Goal: Task Accomplishment & Management: Complete application form

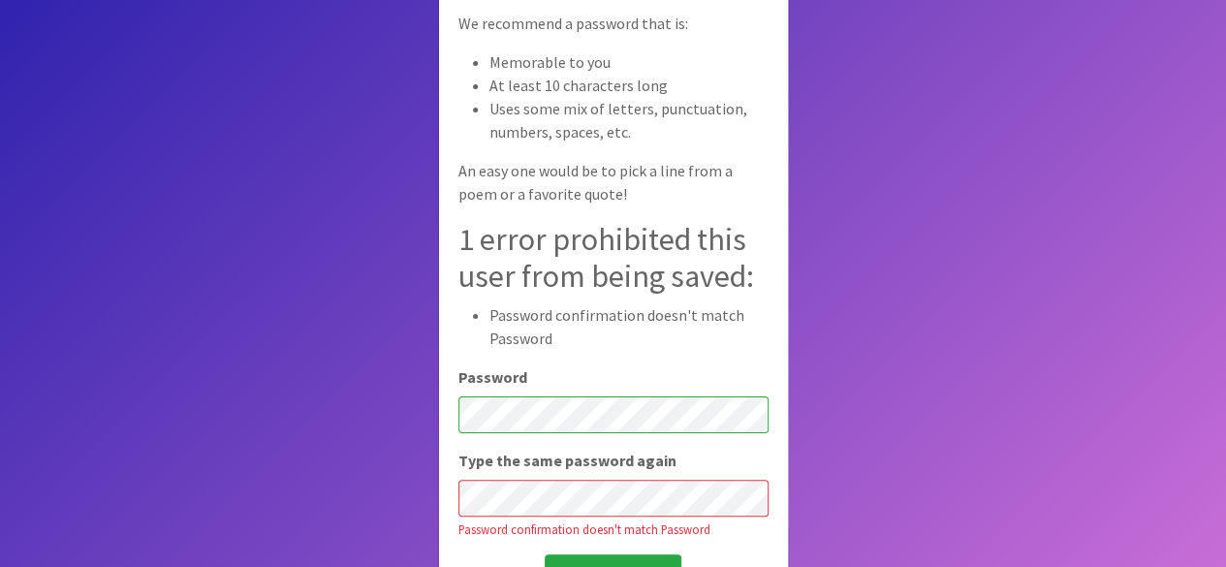
scroll to position [161, 0]
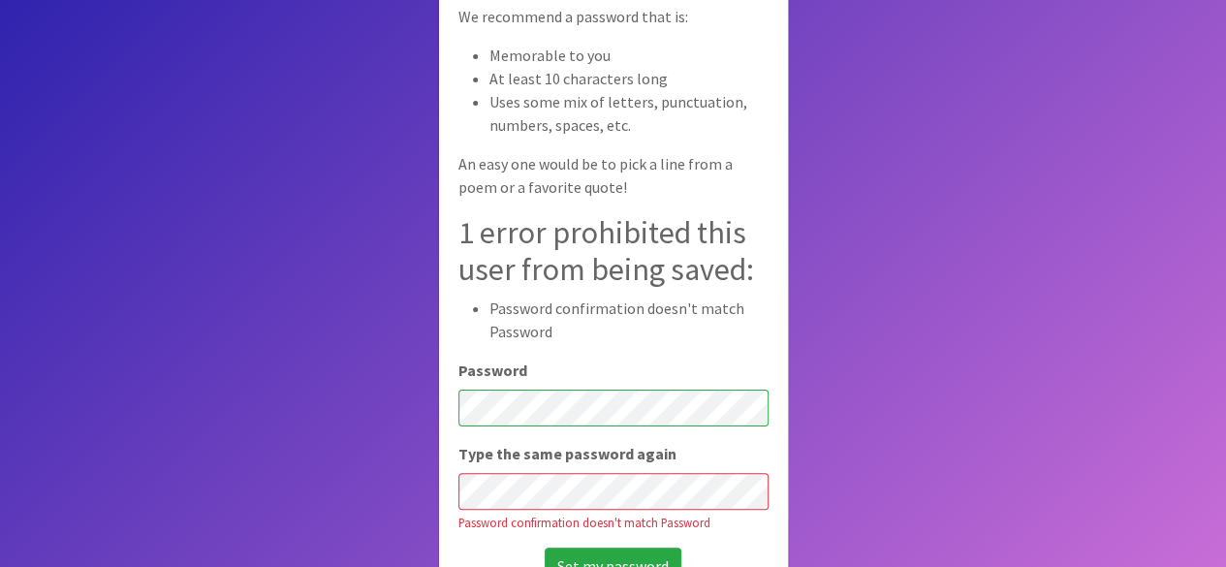
click at [544, 547] on input "Set my password" at bounding box center [612, 565] width 137 height 37
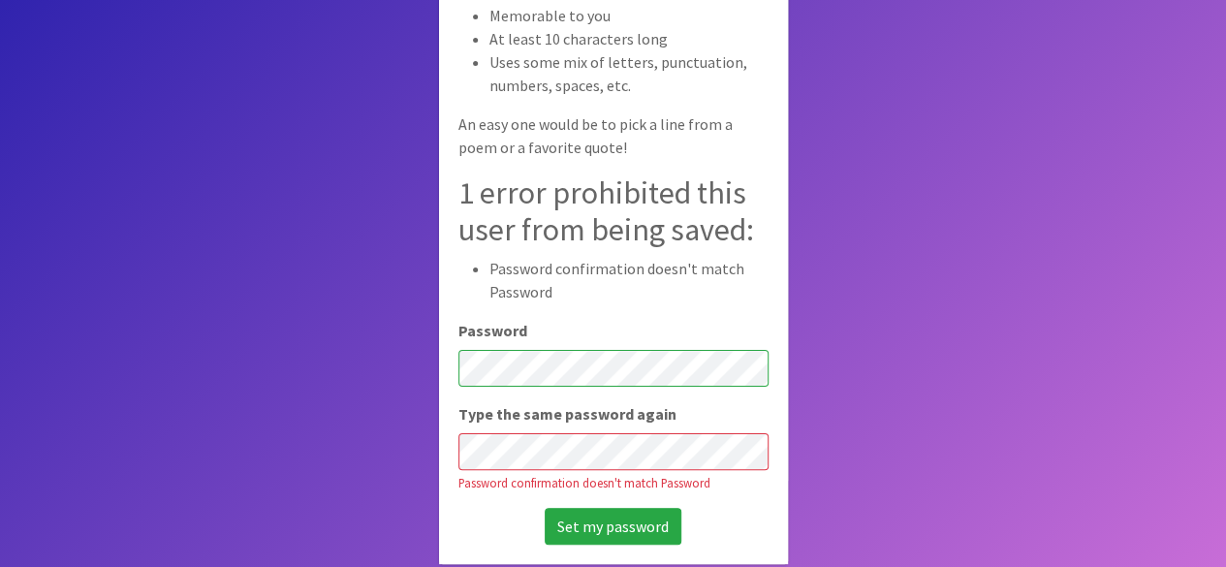
scroll to position [197, 0]
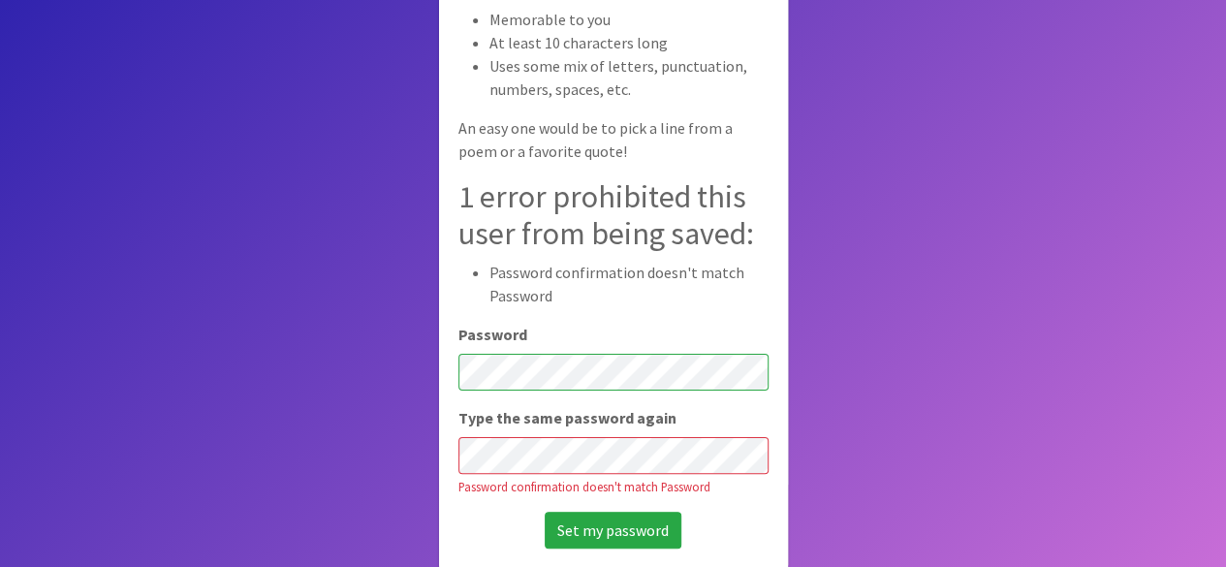
click at [636, 381] on div "Set your password Welcome to Human Essentials! Before we get started, please se…" at bounding box center [613, 193] width 349 height 748
click at [544, 512] on input "Set my password" at bounding box center [612, 530] width 137 height 37
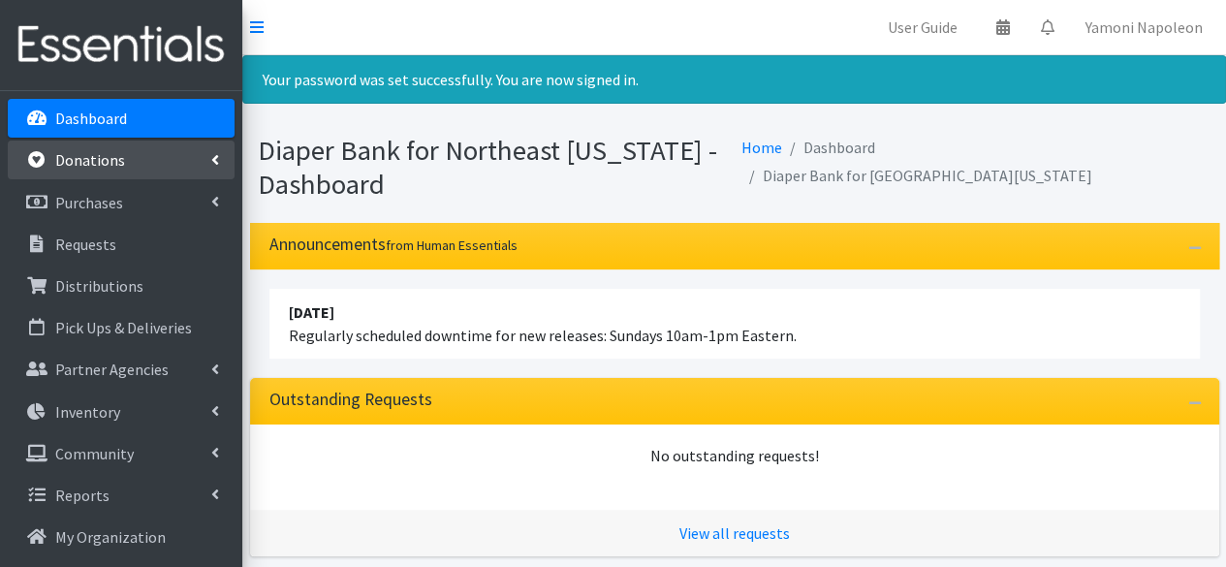
click at [137, 162] on link "Donations" at bounding box center [121, 159] width 227 height 39
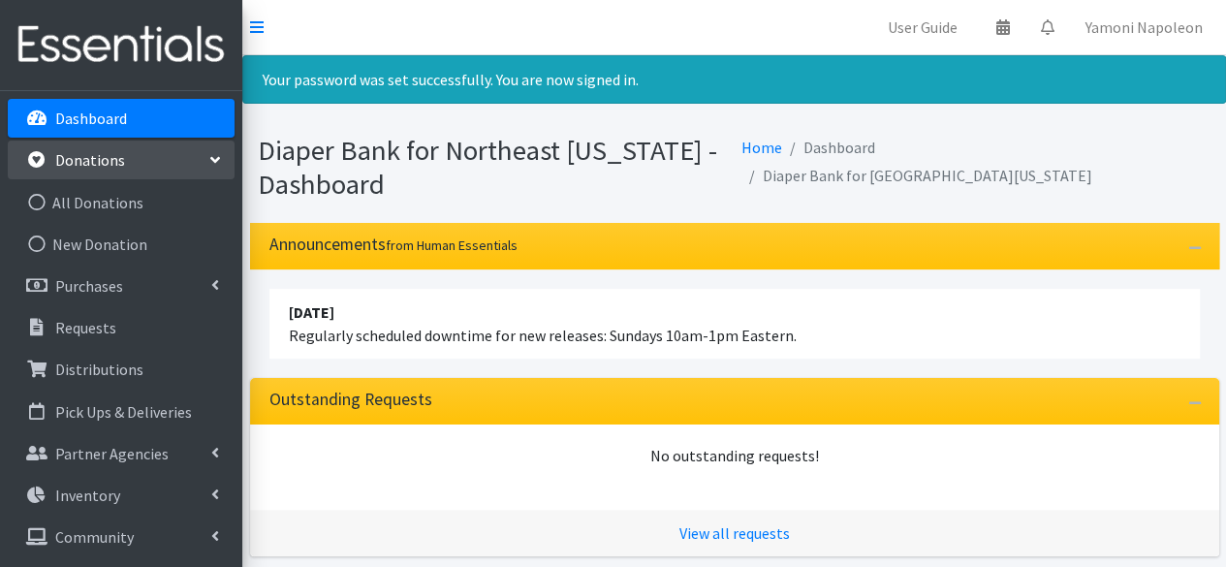
click at [847, 202] on div "Diaper Bank for Northeast Florida - Dashboard Home Dashboard Diaper Bank for No…" at bounding box center [733, 171] width 983 height 104
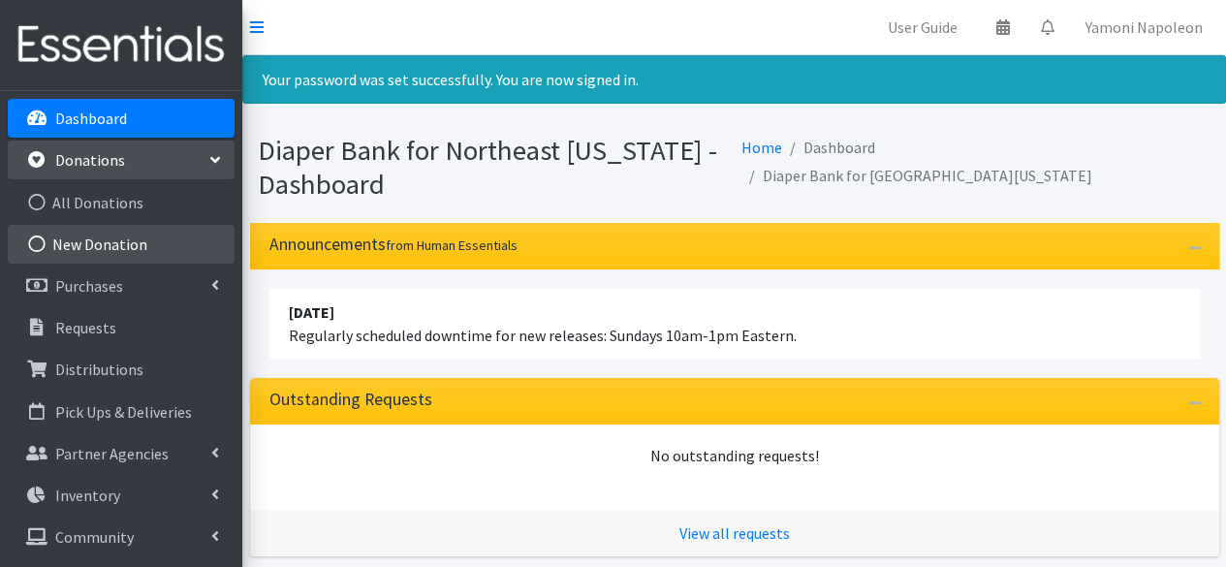
click at [174, 235] on link "New Donation" at bounding box center [121, 244] width 227 height 39
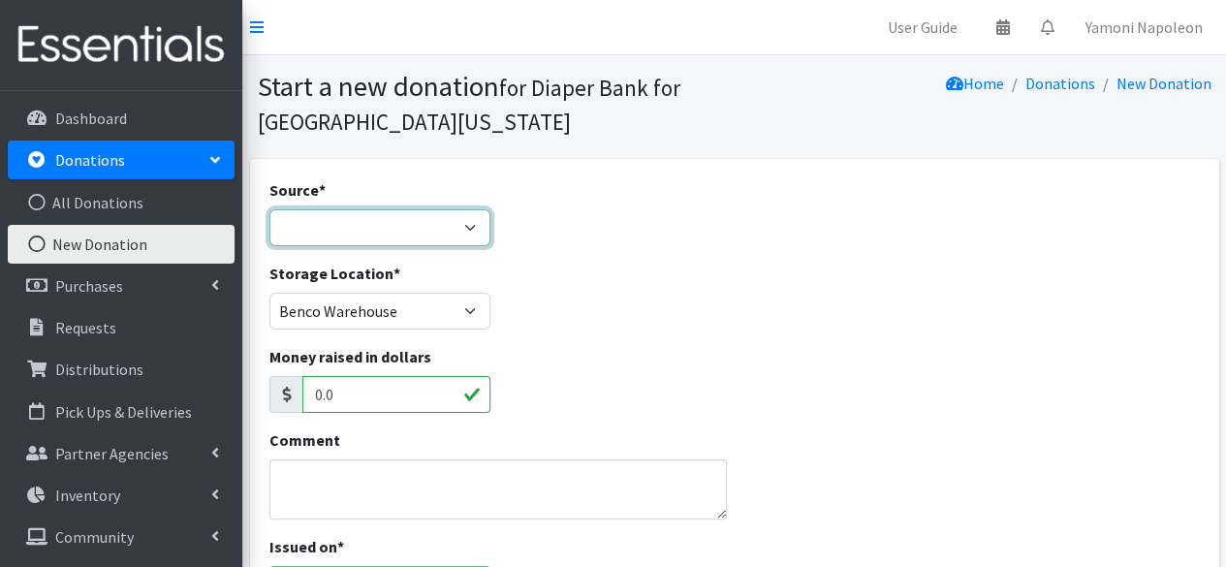
click at [426, 227] on select "Product Drive Manufacturer Donation Site Misc. Donation" at bounding box center [380, 227] width 222 height 37
select select "Donation Site"
click at [269, 209] on select "Product Drive Manufacturer Donation Site Misc. Donation" at bounding box center [380, 227] width 222 height 37
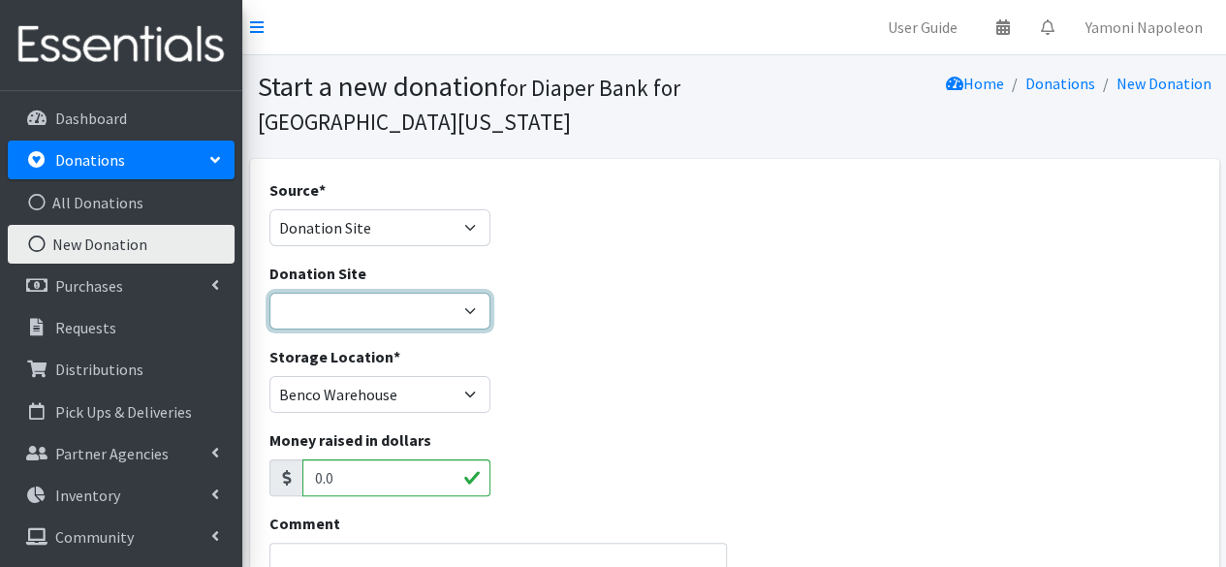
click at [447, 311] on select "24/7 Pediatric Care Centers (Point Meadows) Alleycakes Bakery Amazon Wishlist B…" at bounding box center [380, 311] width 222 height 37
select select "593"
click at [269, 293] on select "24/7 Pediatric Care Centers (Point Meadows) Alleycakes Bakery Amazon Wishlist B…" at bounding box center [380, 311] width 222 height 37
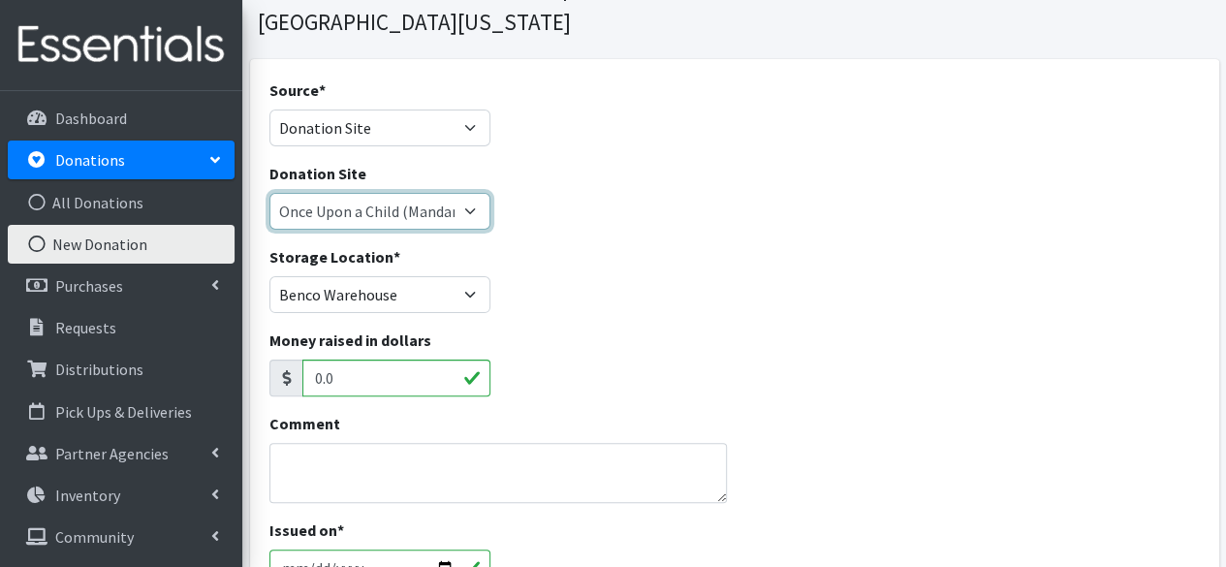
scroll to position [99, 0]
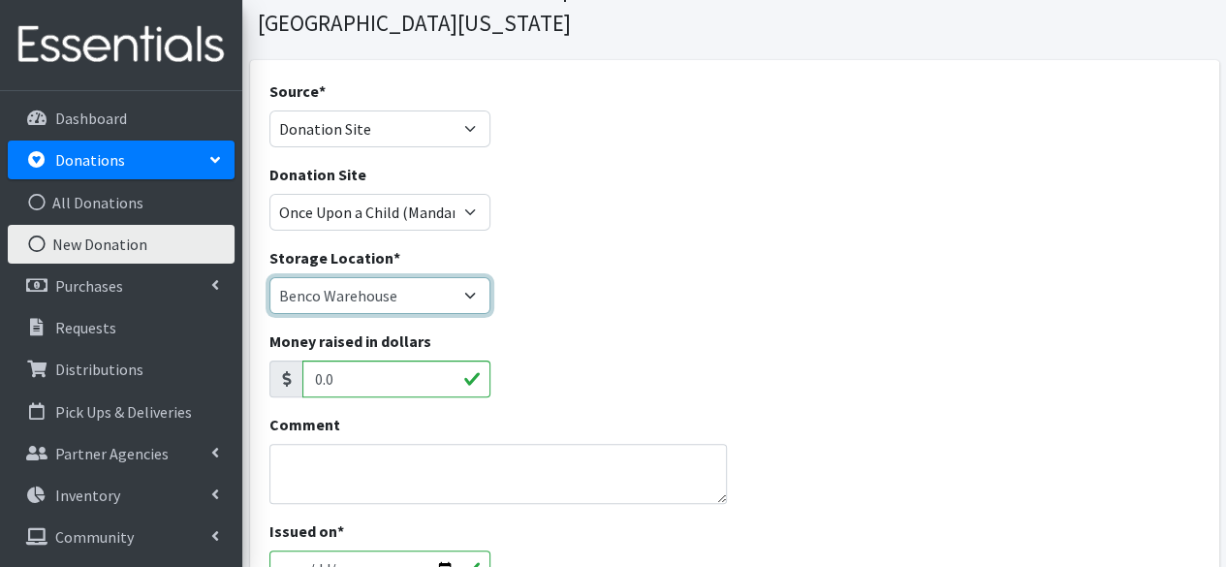
click at [463, 297] on select "Benco Warehouse Sunshine Health" at bounding box center [380, 295] width 222 height 37
click at [269, 277] on select "Benco Warehouse Sunshine Health" at bounding box center [380, 295] width 222 height 37
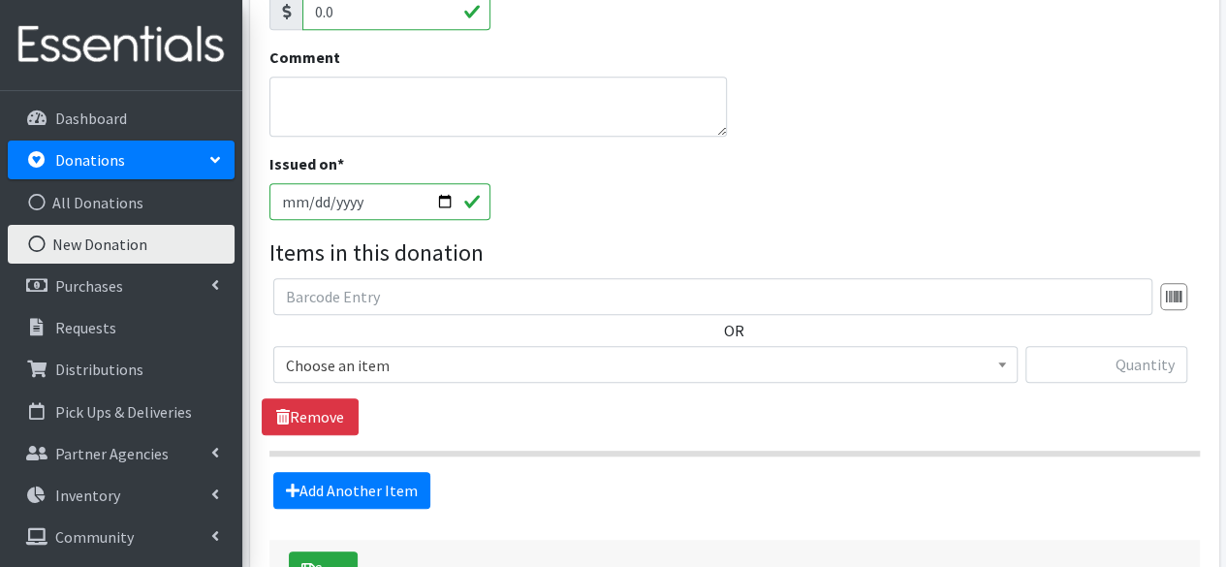
scroll to position [467, 0]
click at [444, 206] on input "2025-09-09" at bounding box center [380, 200] width 222 height 37
type input "[DATE]"
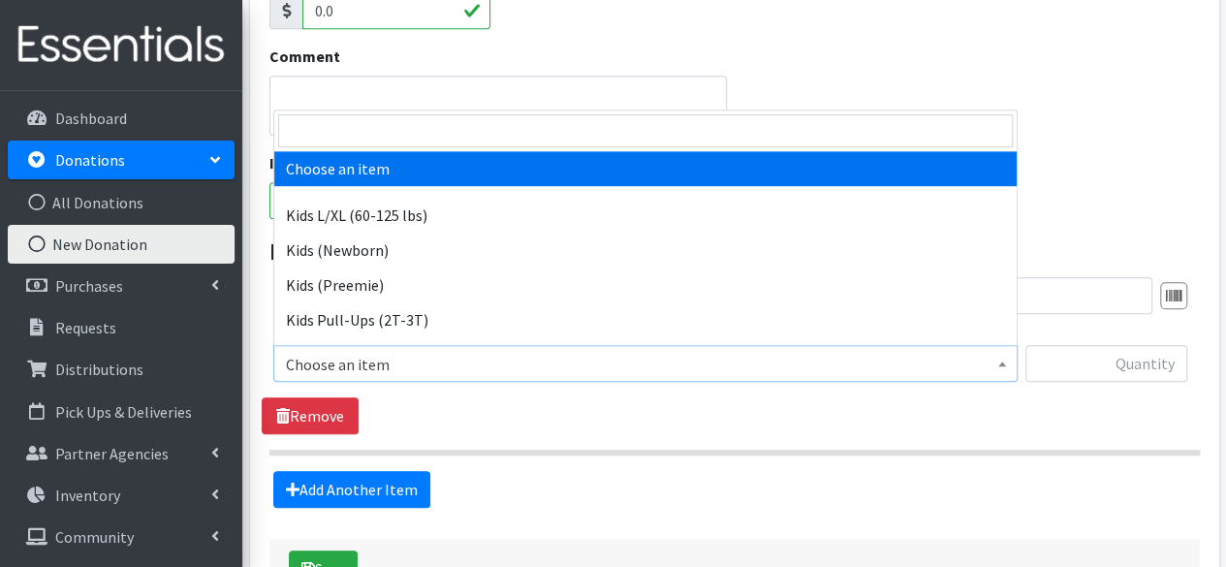
click at [468, 360] on span "Choose an item" at bounding box center [645, 364] width 719 height 27
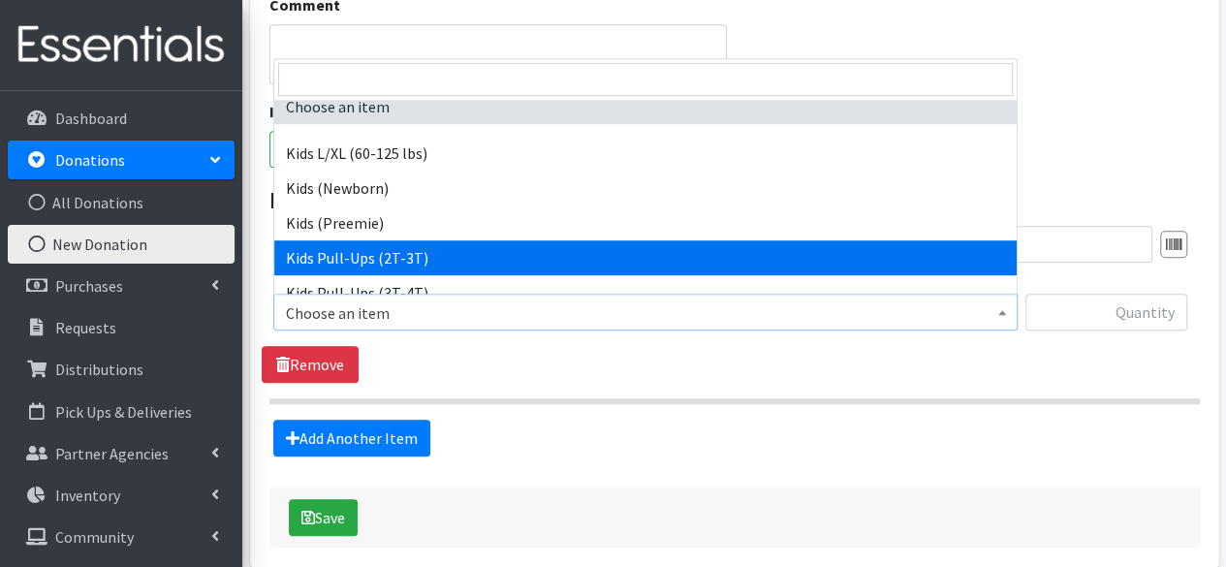
scroll to position [10, 0]
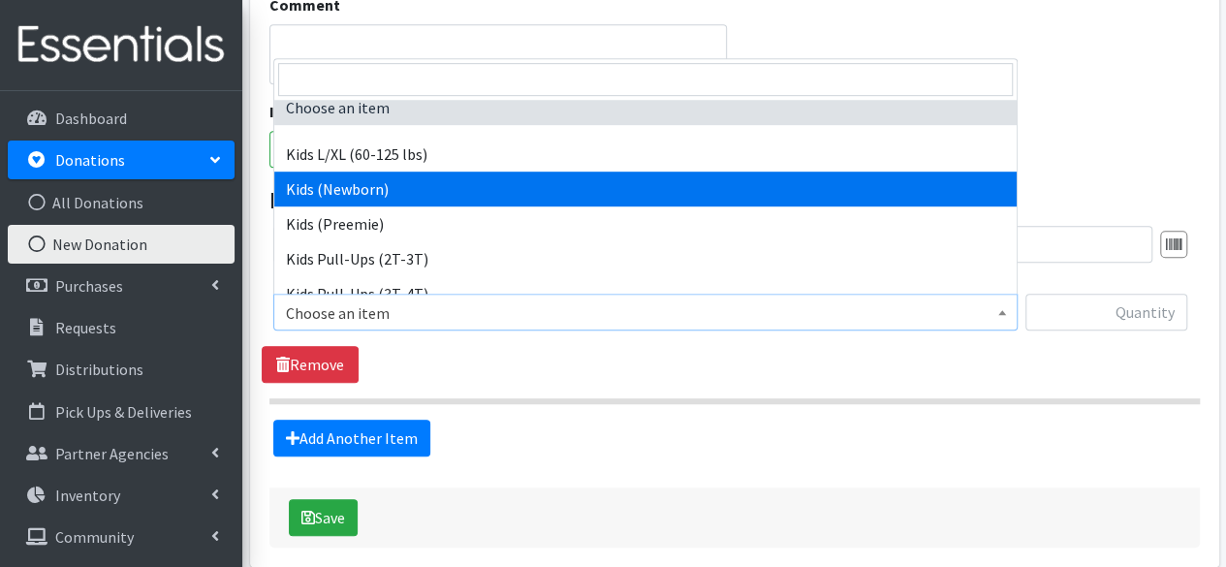
select select "4131"
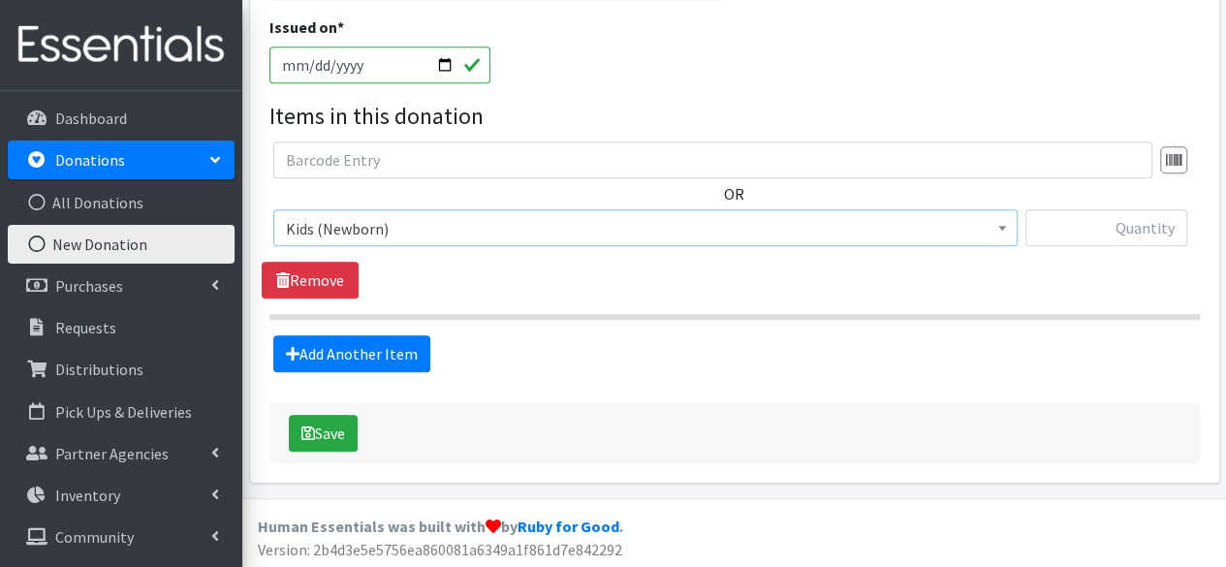
scroll to position [603, 0]
click at [1093, 228] on input "text" at bounding box center [1106, 227] width 162 height 37
type input "286"
click at [388, 363] on link "Add Another Item" at bounding box center [351, 353] width 157 height 37
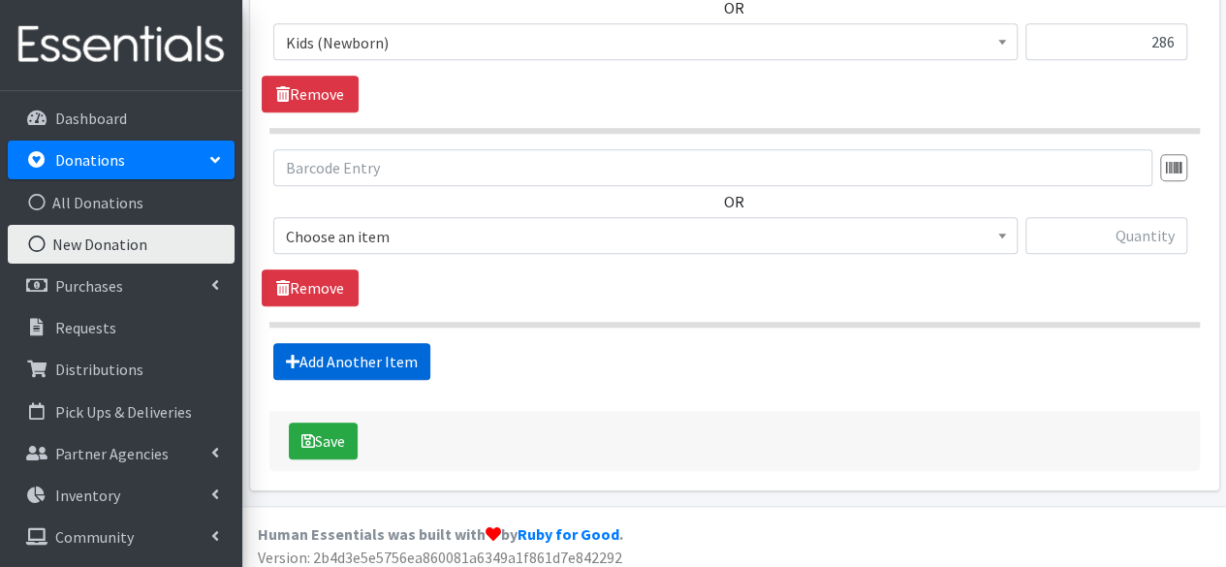
scroll to position [796, 0]
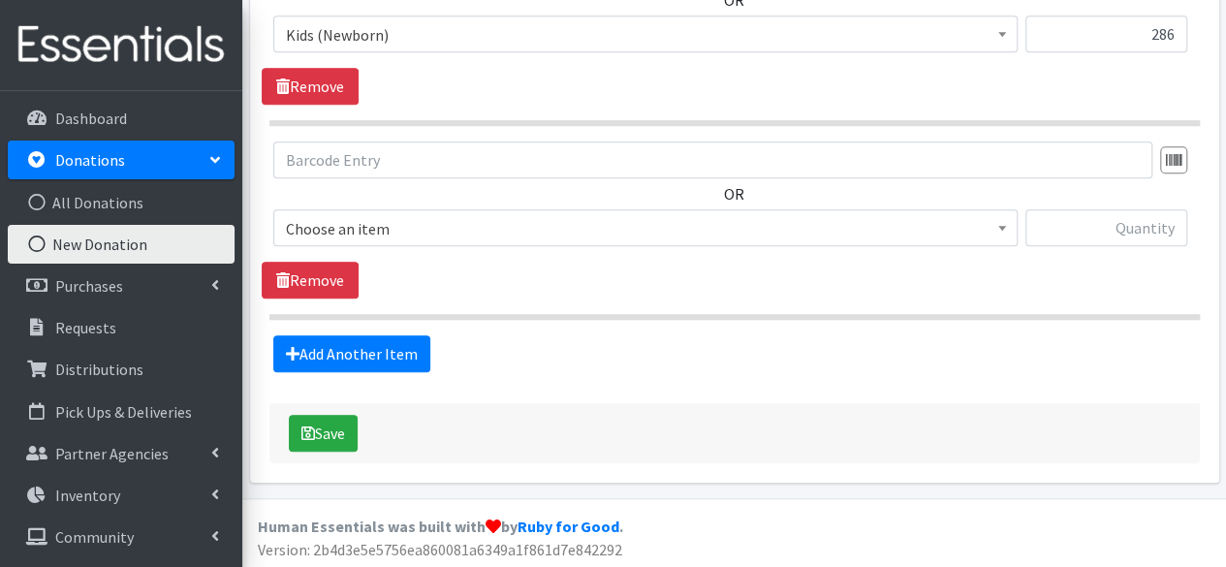
click at [932, 232] on span "Choose an item" at bounding box center [645, 228] width 719 height 27
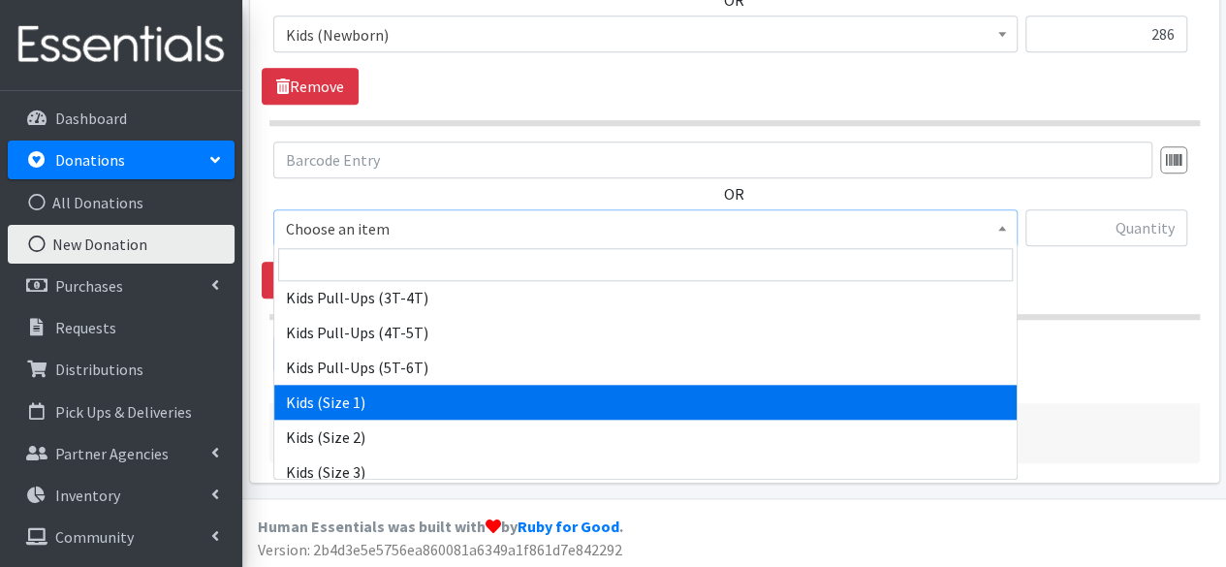
scroll to position [192, 0]
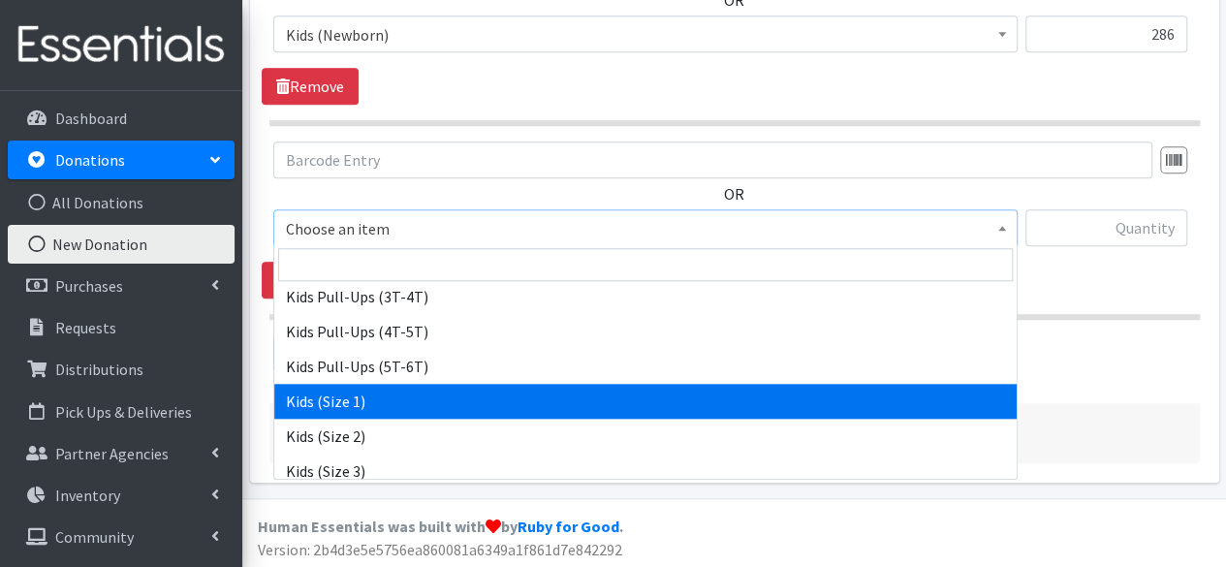
select select "4130"
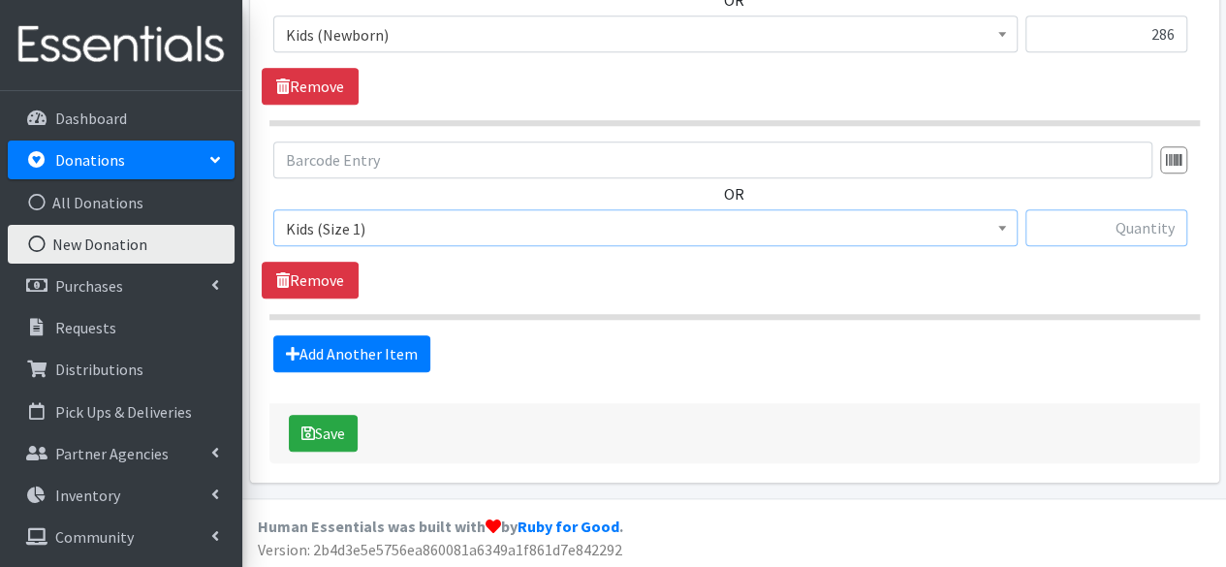
click at [1148, 231] on input "text" at bounding box center [1106, 227] width 162 height 37
type input "341"
click at [373, 349] on link "Add Another Item" at bounding box center [351, 353] width 157 height 37
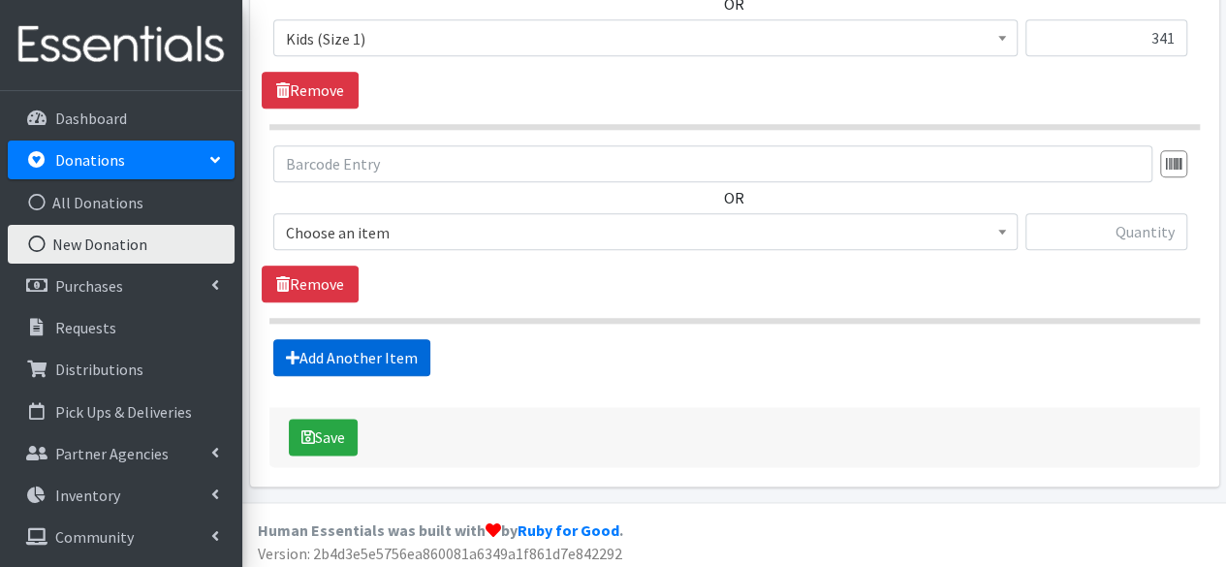
scroll to position [988, 0]
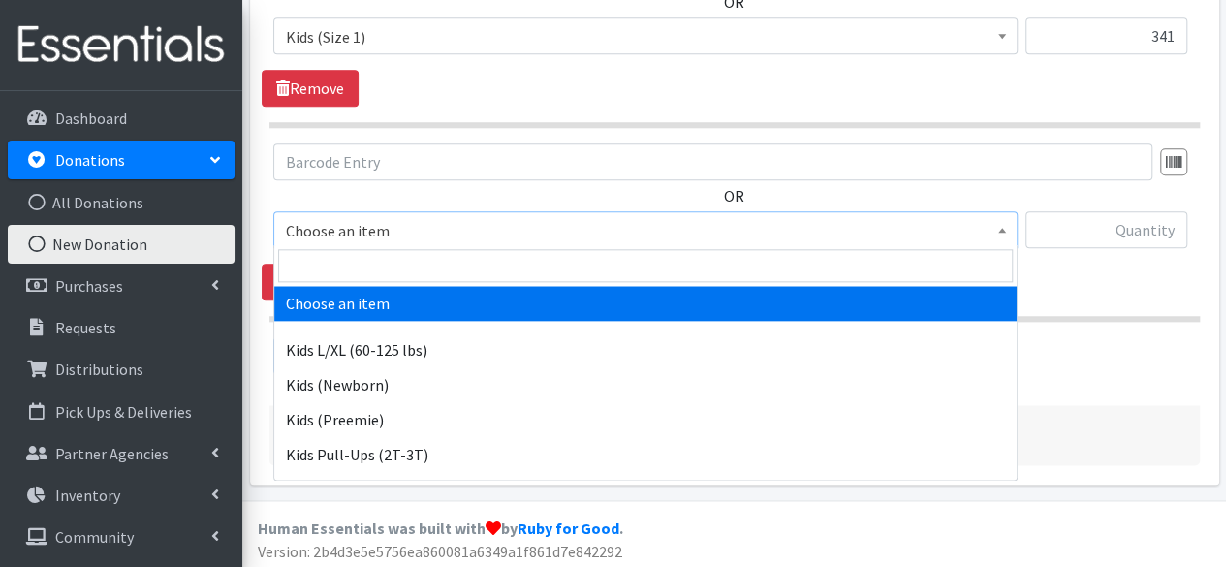
click at [676, 242] on span "Choose an item" at bounding box center [645, 229] width 744 height 37
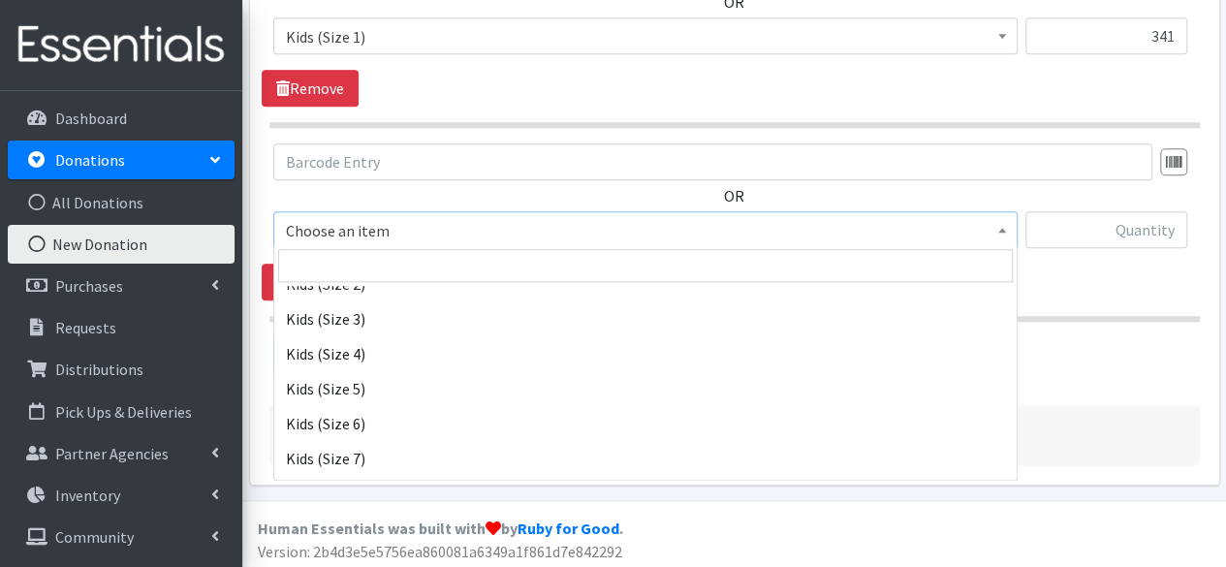
scroll to position [344, 0]
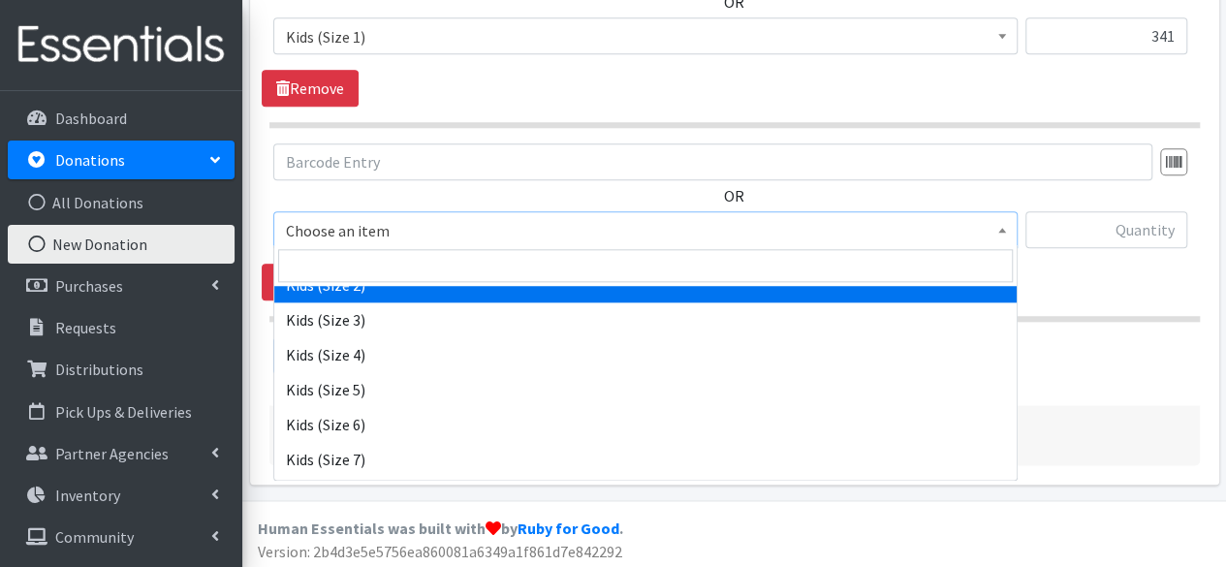
select select "4128"
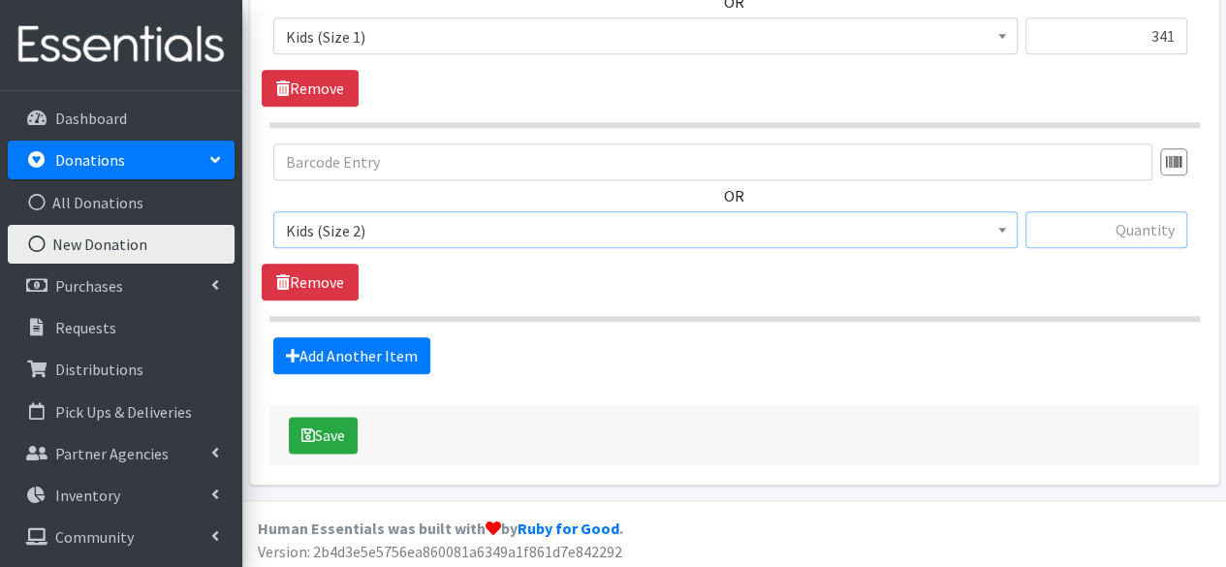
click at [1078, 233] on input "text" at bounding box center [1106, 229] width 162 height 37
type input "25"
click at [380, 349] on link "Add Another Item" at bounding box center [351, 355] width 157 height 37
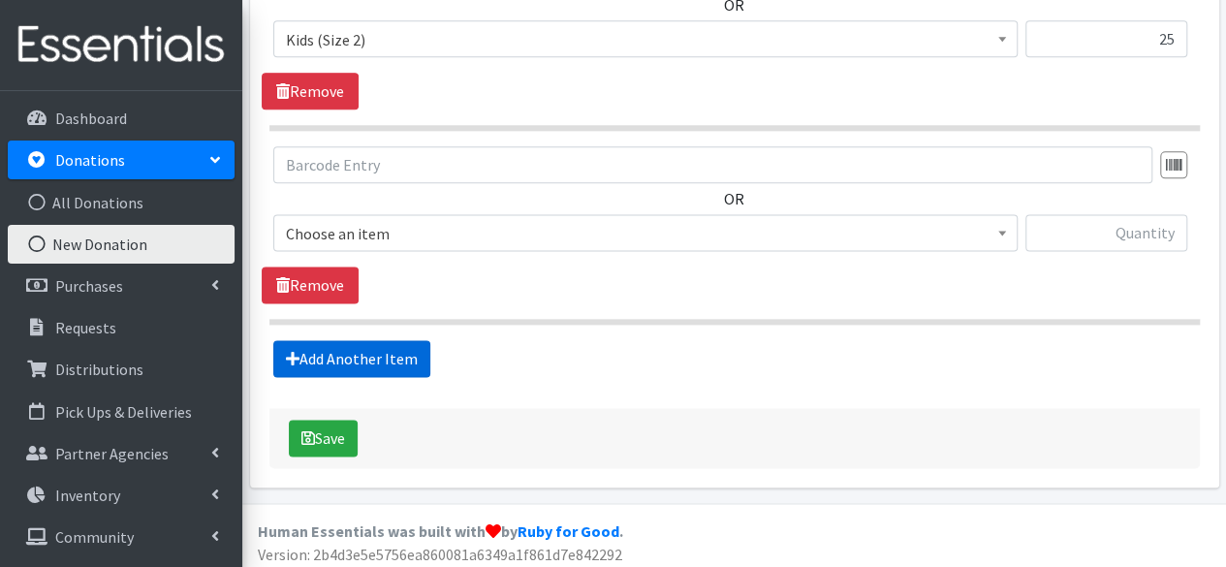
scroll to position [1182, 0]
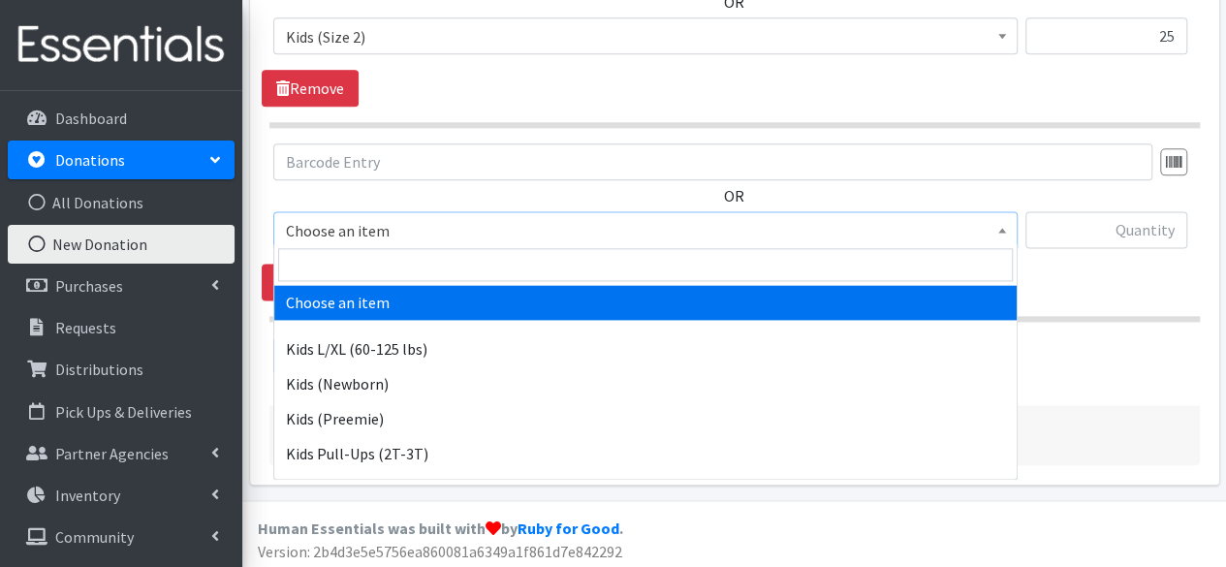
click at [544, 242] on span "Choose an item" at bounding box center [645, 229] width 744 height 37
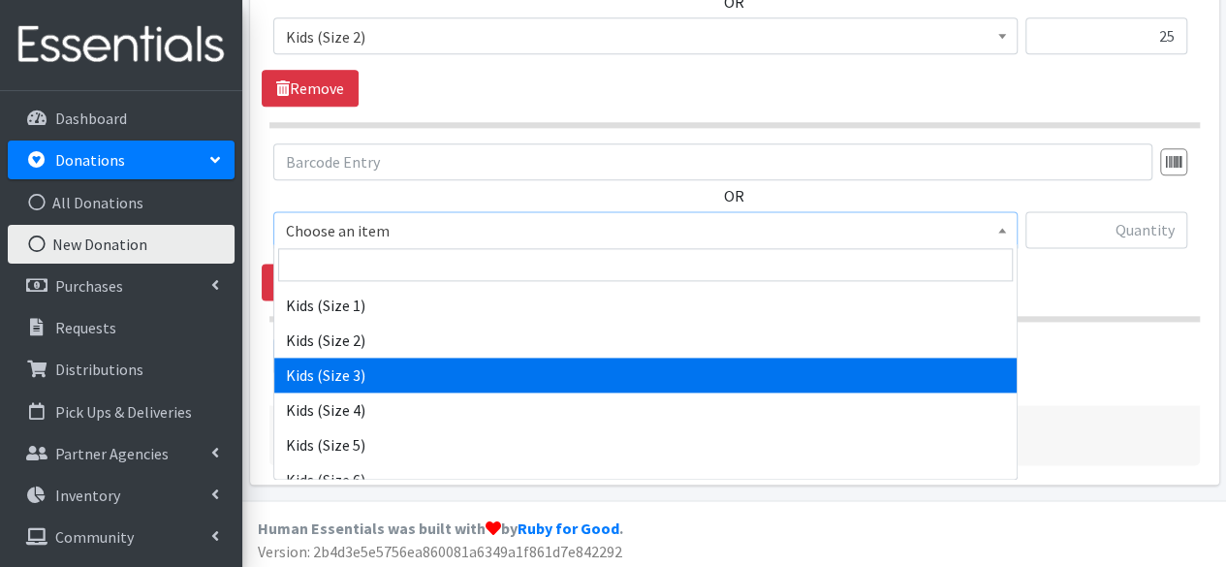
scroll to position [306, 0]
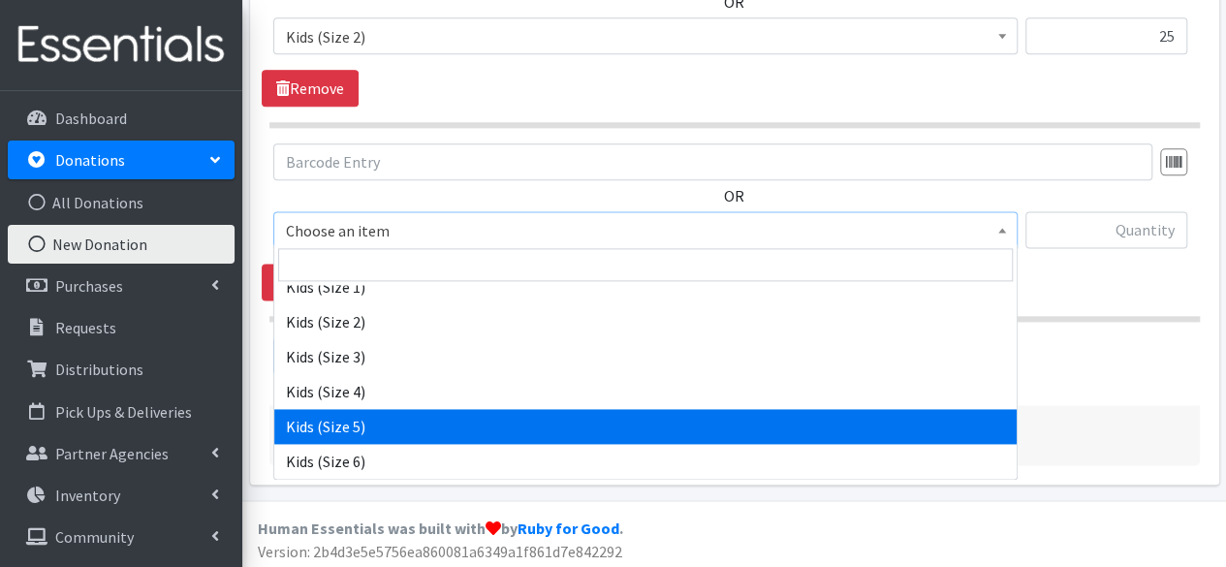
select select "4134"
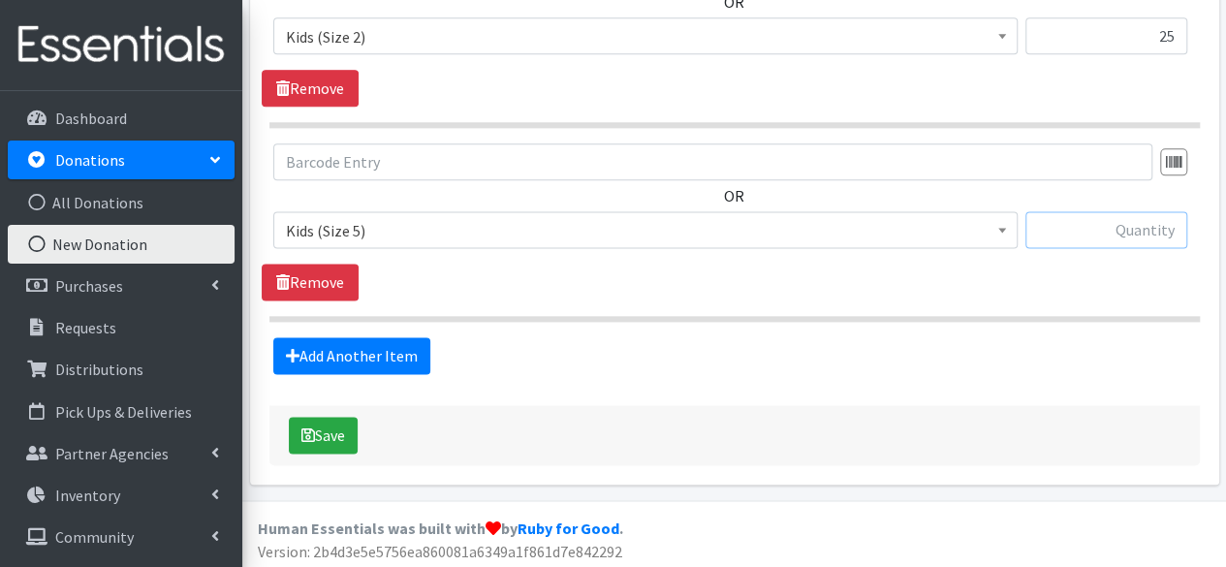
click at [1082, 214] on input "text" at bounding box center [1106, 229] width 162 height 37
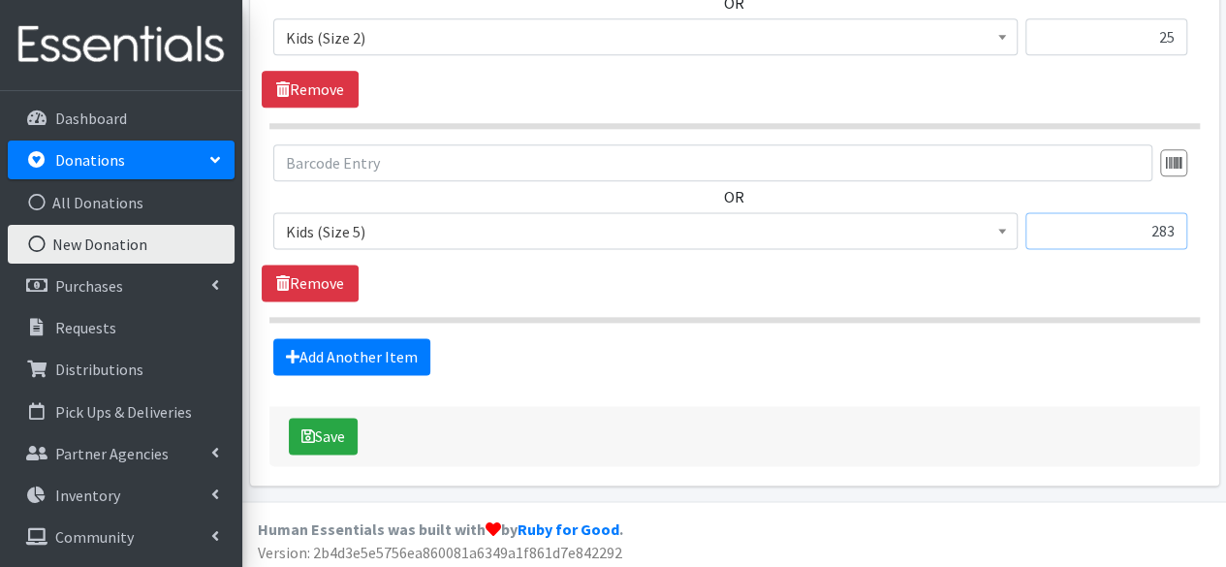
scroll to position [1182, 0]
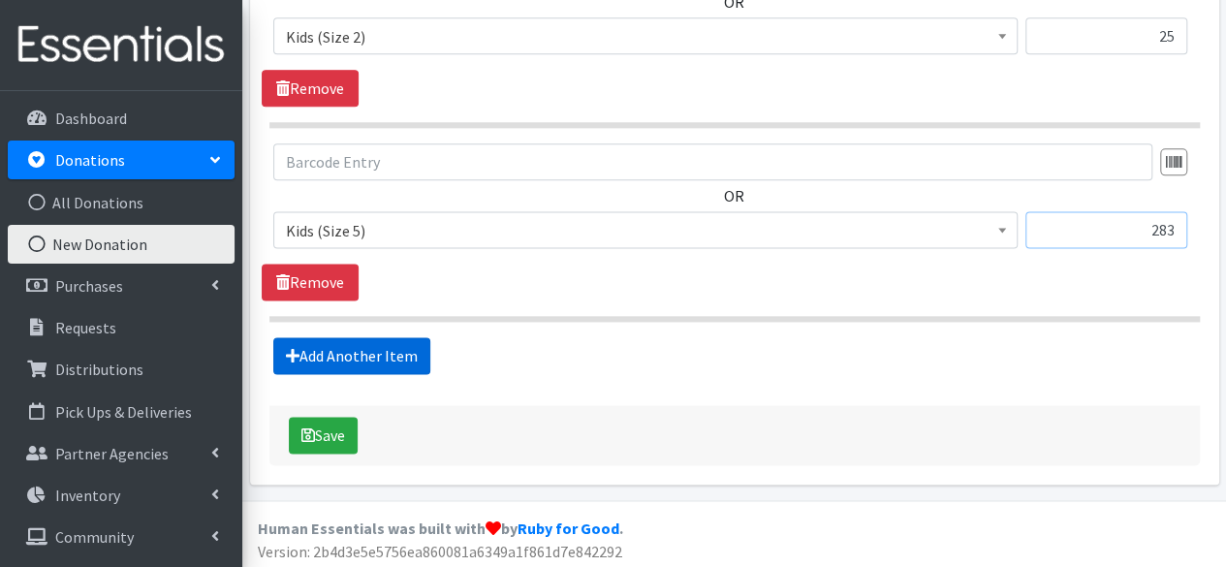
type input "283"
click at [347, 337] on link "Add Another Item" at bounding box center [351, 355] width 157 height 37
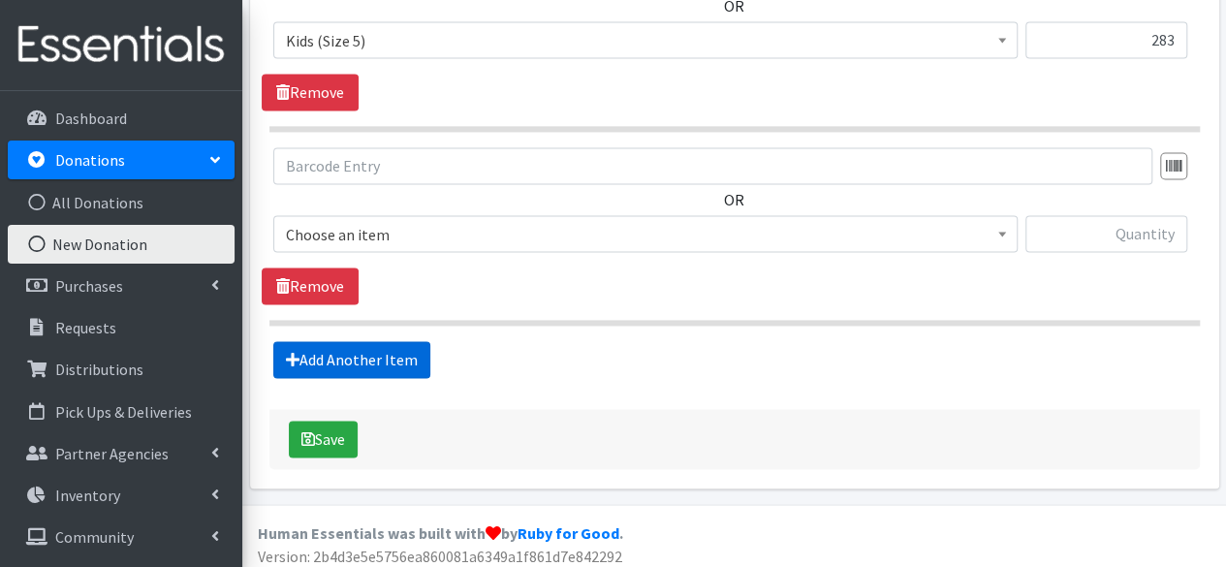
scroll to position [1374, 0]
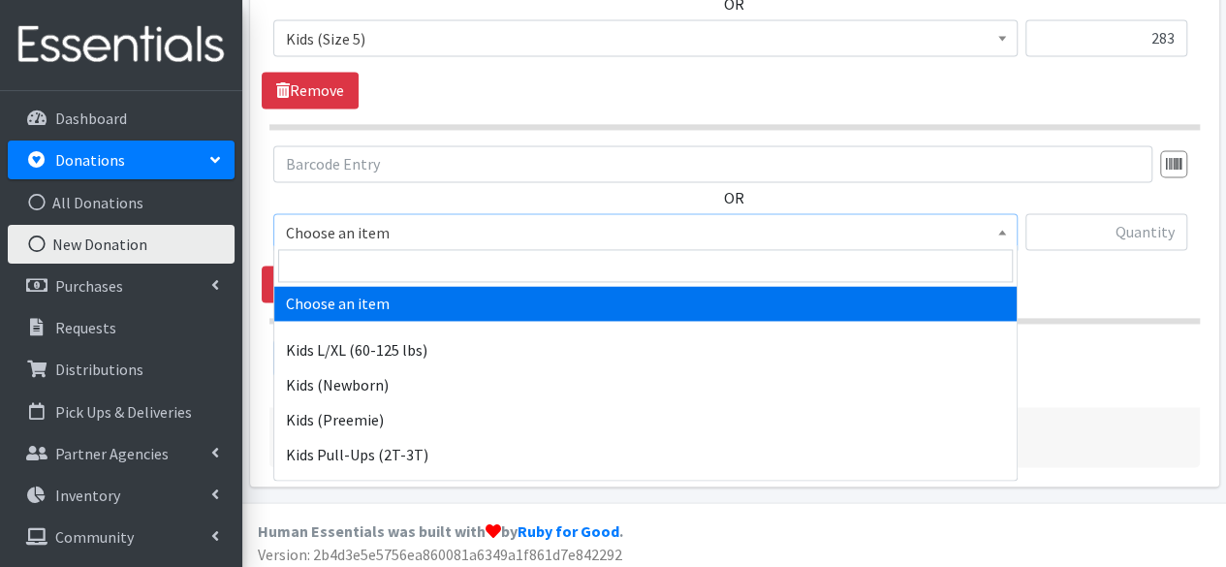
click at [970, 220] on span "Choose an item" at bounding box center [645, 232] width 719 height 27
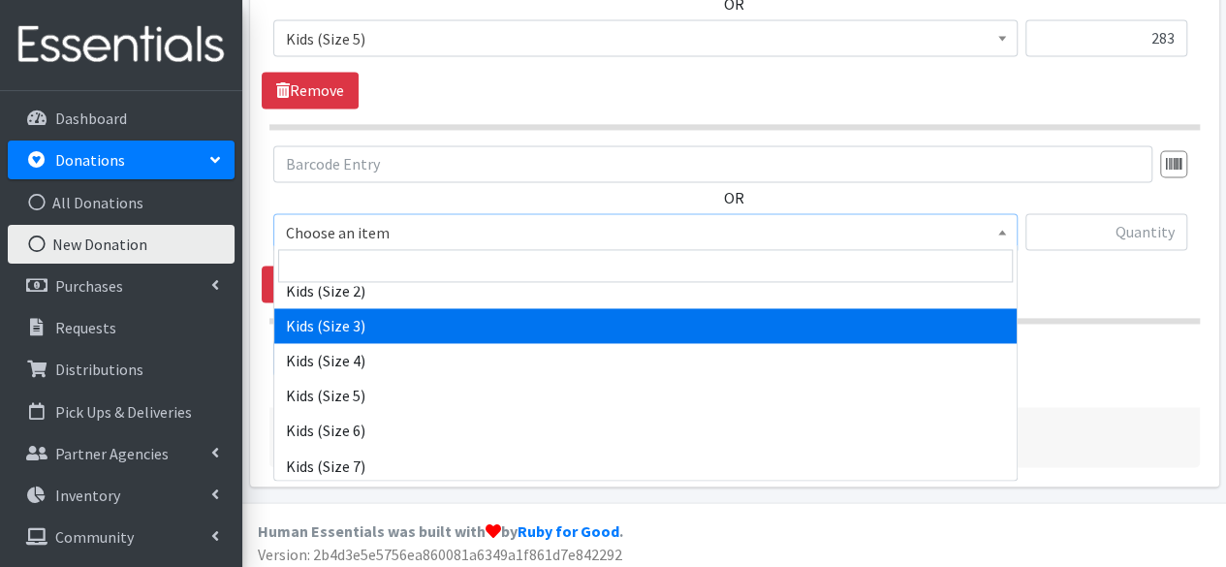
scroll to position [338, 0]
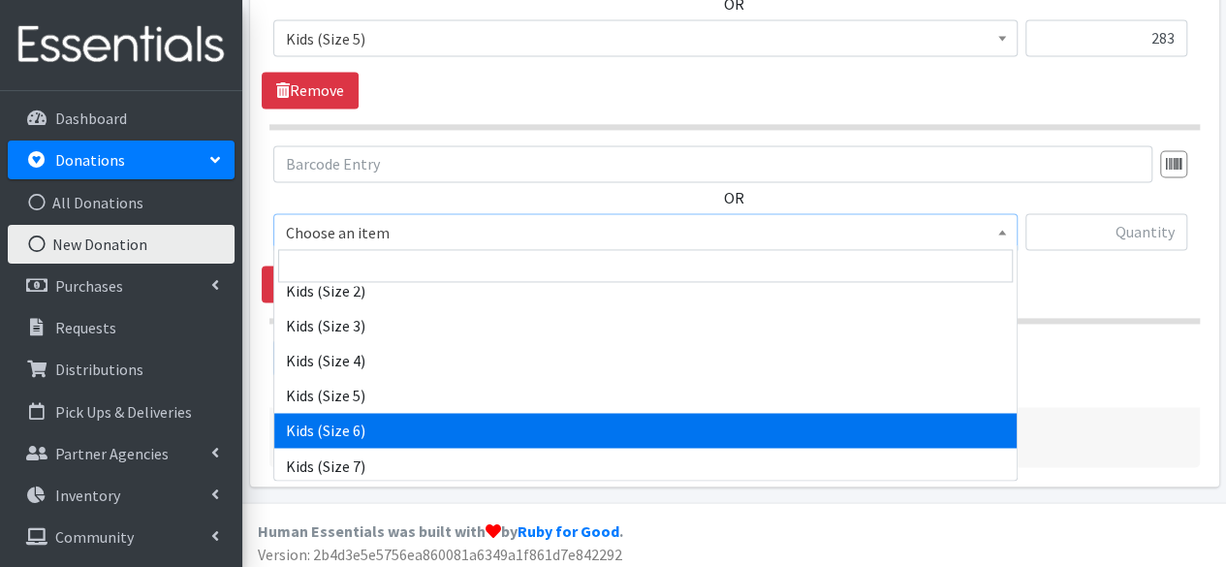
select select "4135"
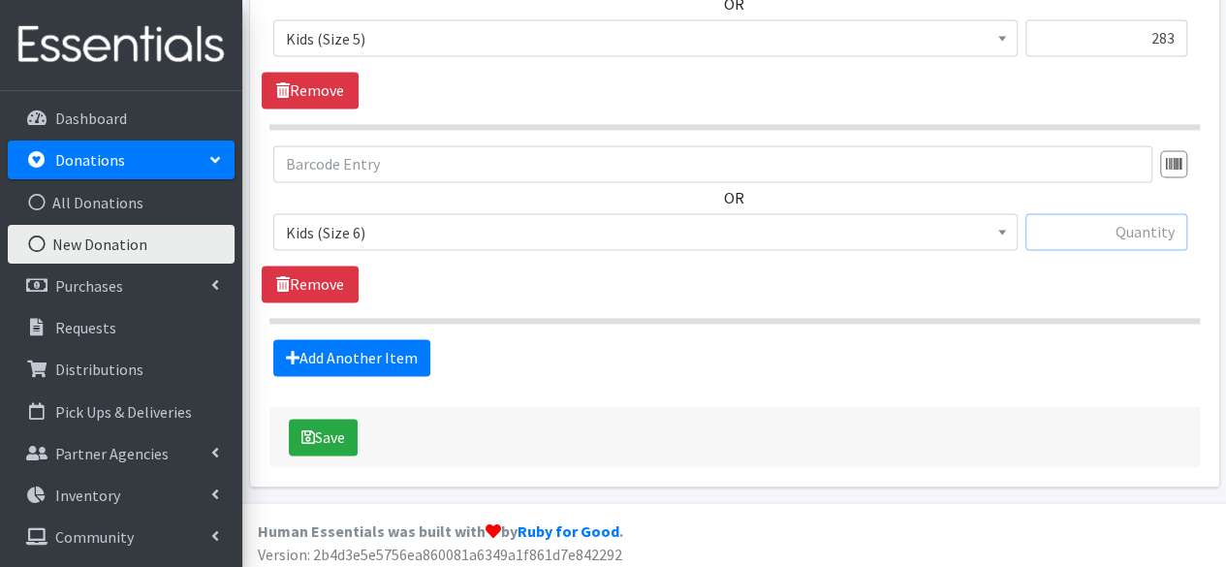
click at [1104, 219] on input "text" at bounding box center [1106, 231] width 162 height 37
type input "234"
click at [407, 353] on link "Add Another Item" at bounding box center [351, 357] width 157 height 37
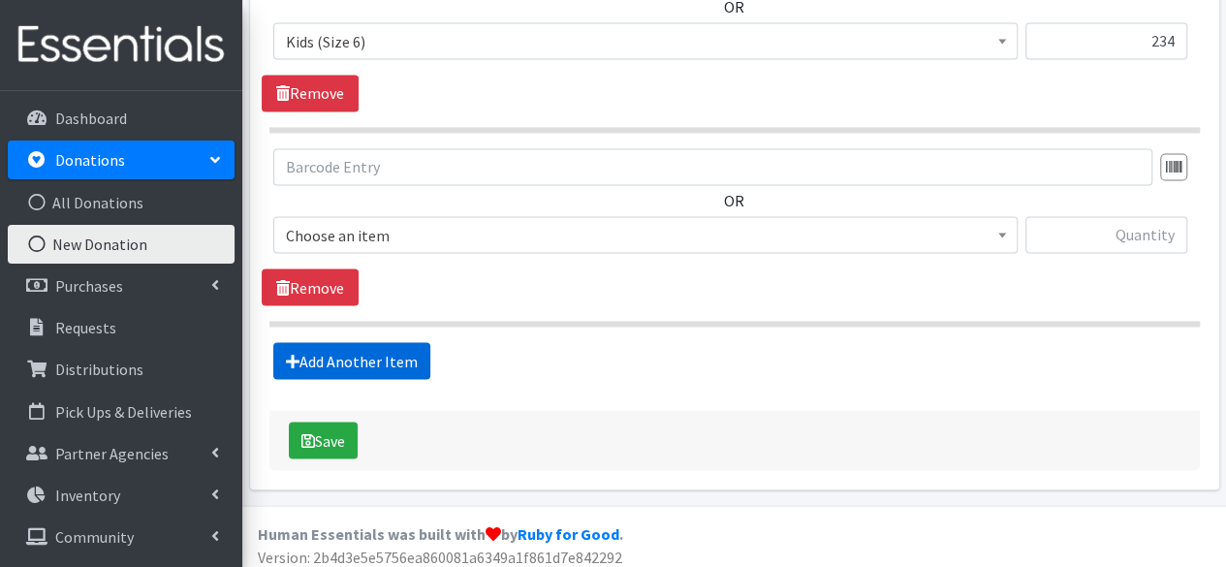
scroll to position [1568, 0]
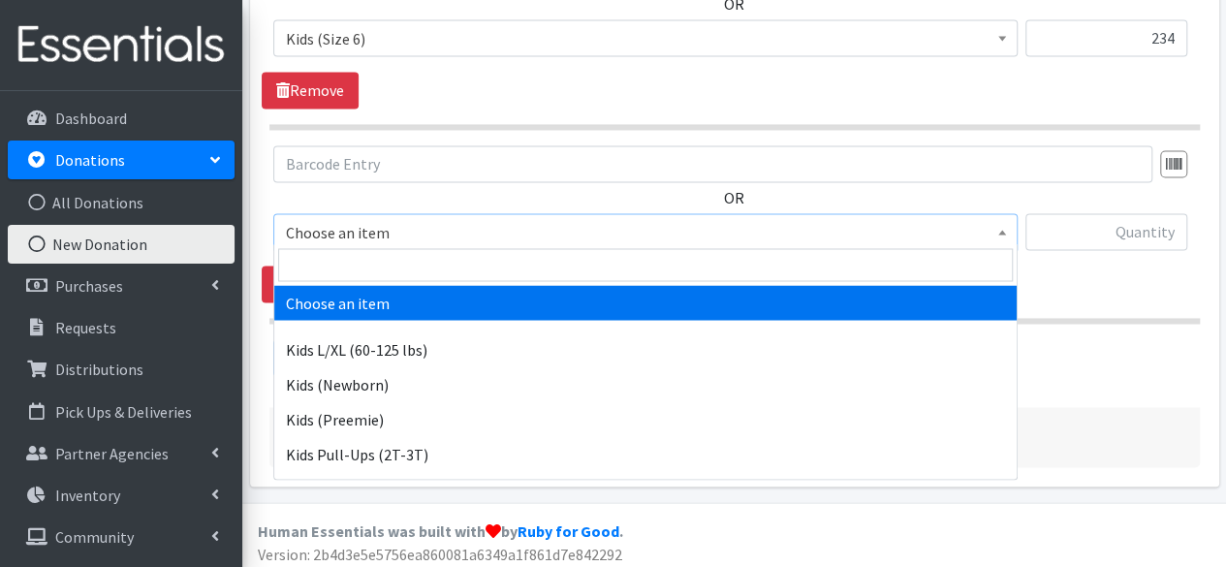
click at [672, 224] on span "Choose an item" at bounding box center [645, 232] width 719 height 27
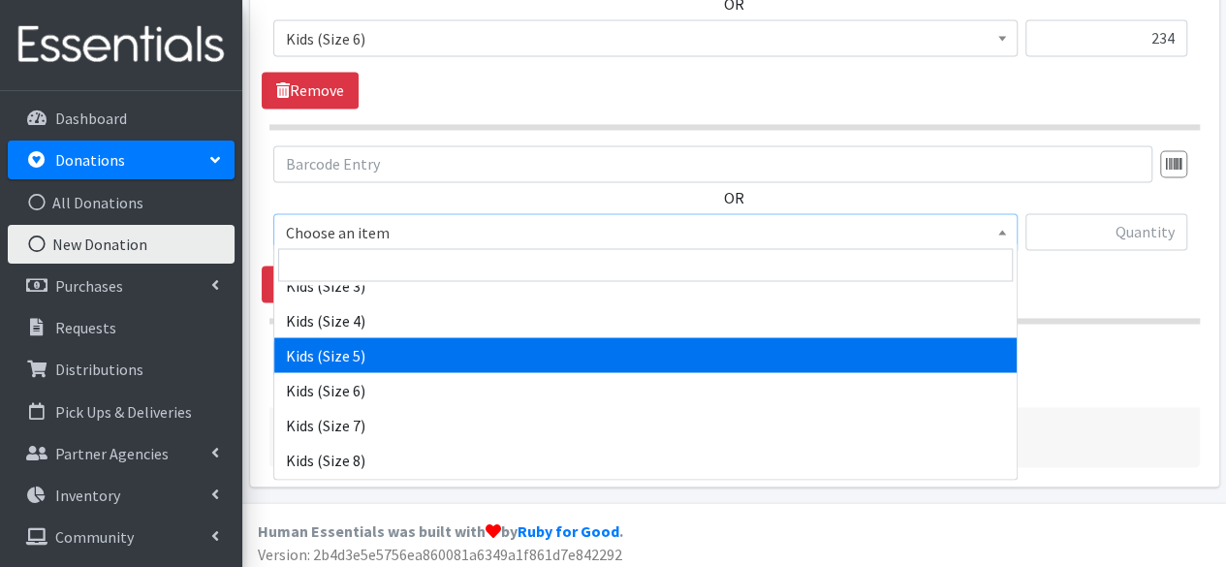
scroll to position [411, 0]
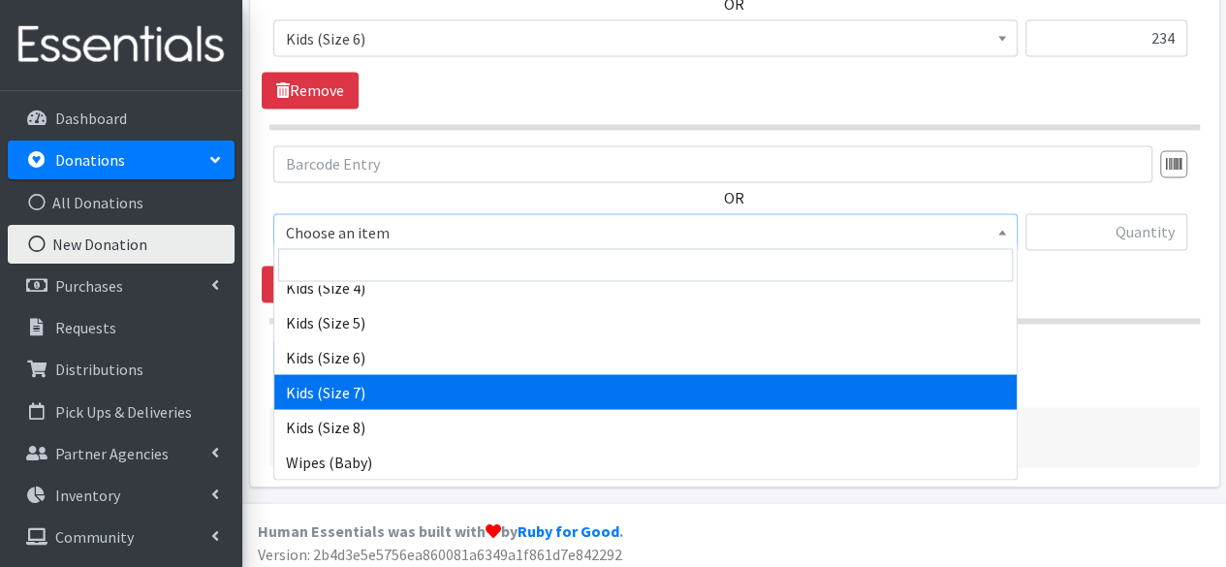
select select "6172"
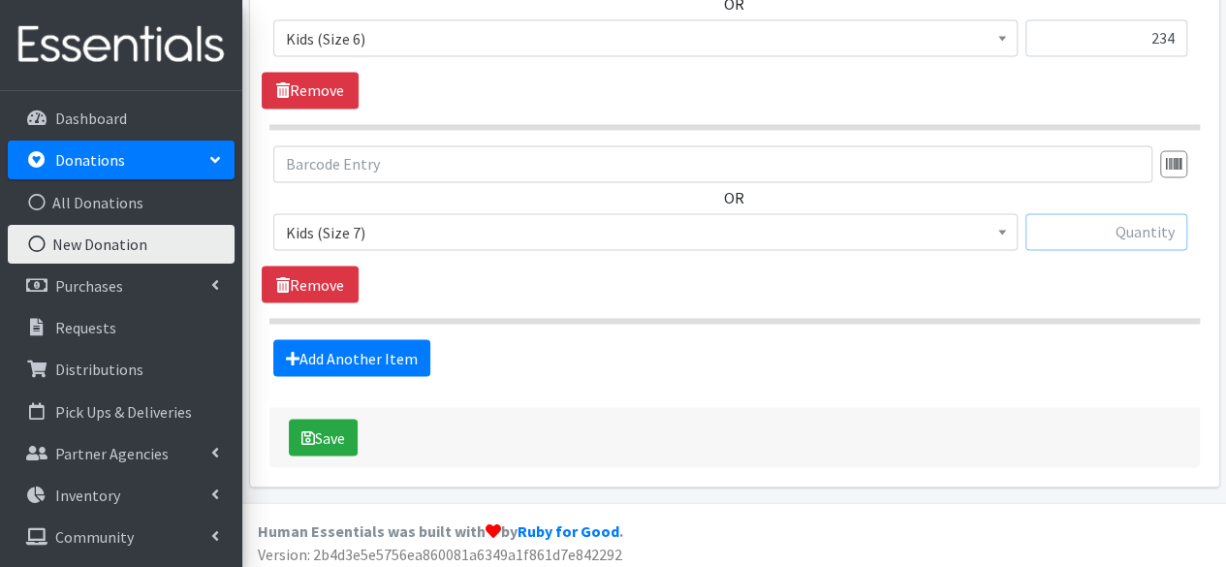
click at [1088, 226] on input "text" at bounding box center [1106, 231] width 162 height 37
type input "38"
click at [319, 430] on button "Save" at bounding box center [323, 437] width 69 height 37
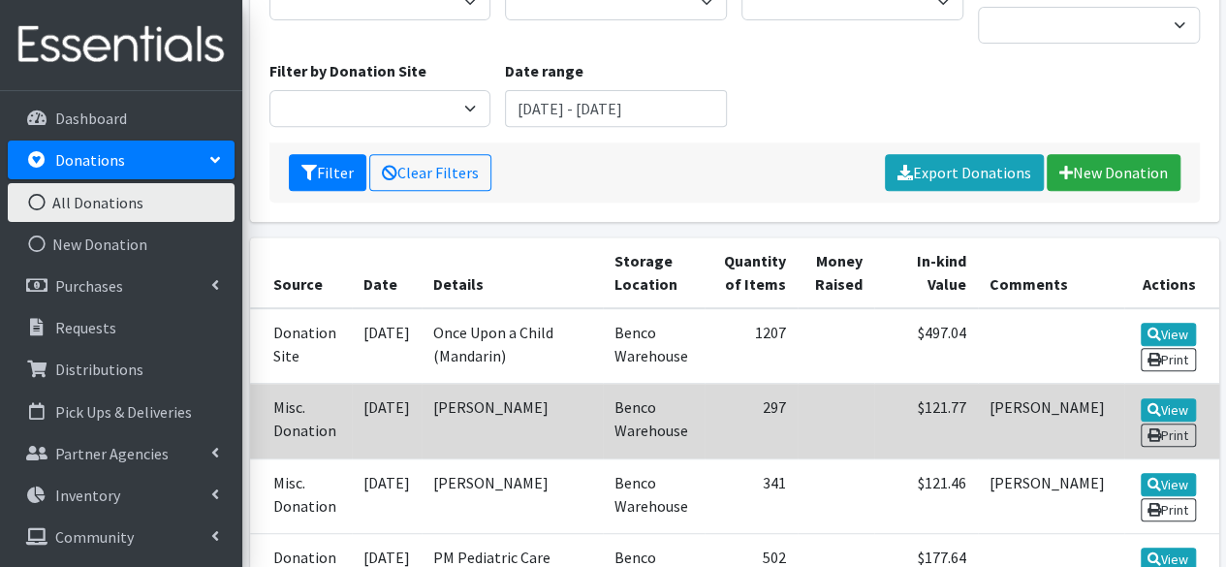
scroll to position [318, 0]
